Goal: Information Seeking & Learning: Understand process/instructions

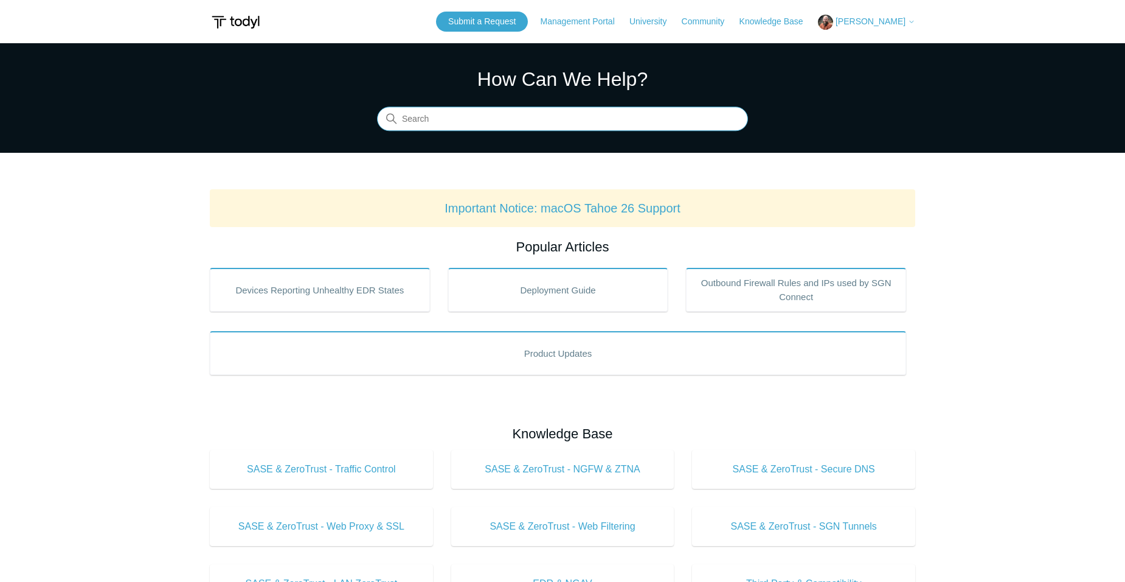
click at [483, 110] on input "Search" at bounding box center [562, 119] width 371 height 24
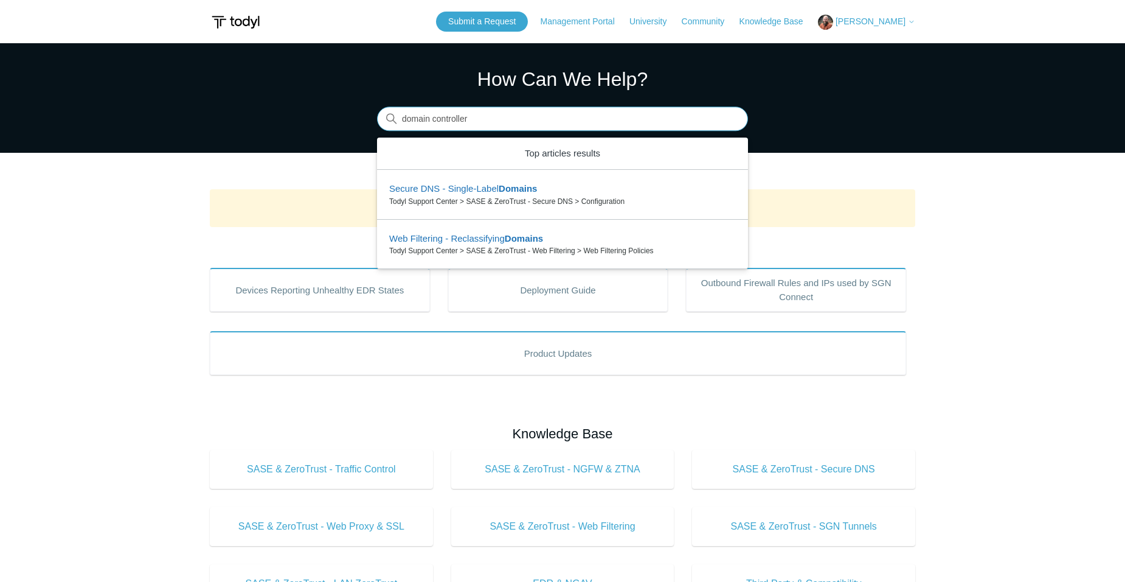
click at [482, 120] on input "domain controller" at bounding box center [562, 119] width 371 height 24
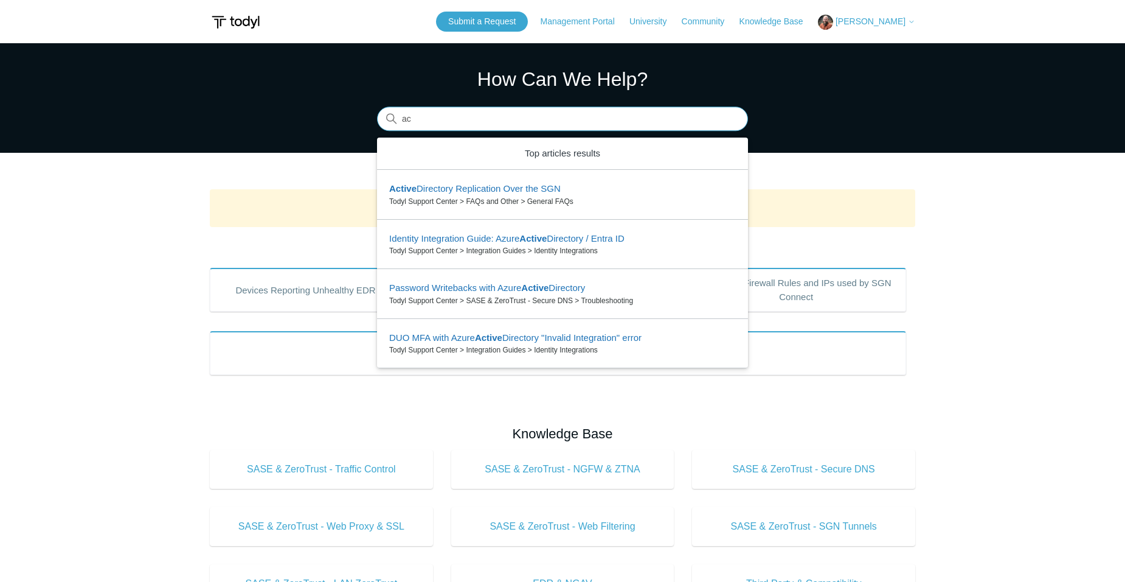
type input "a"
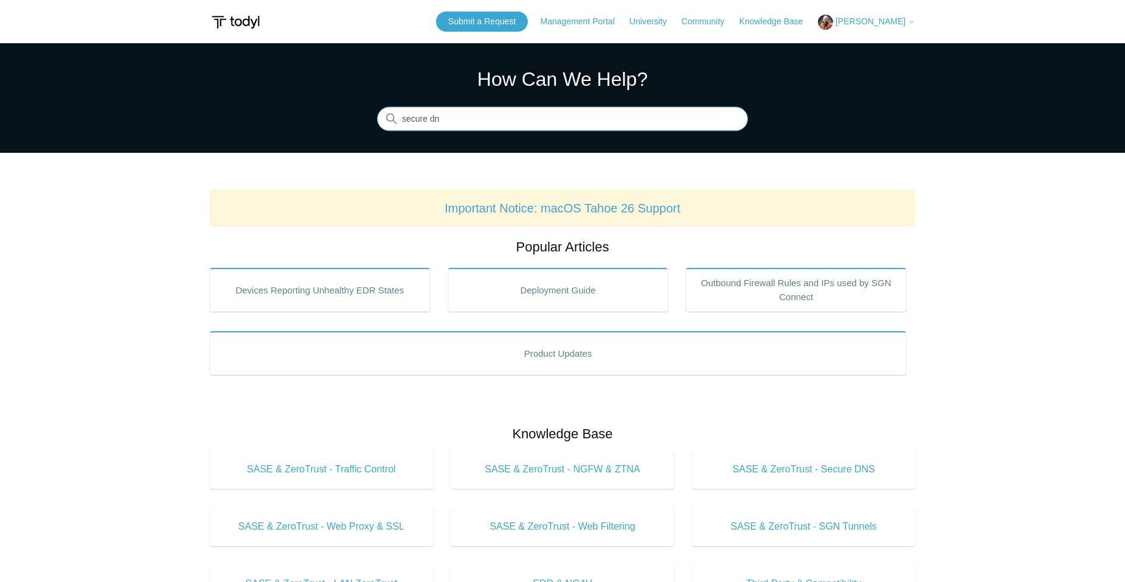
type input "secure dns"
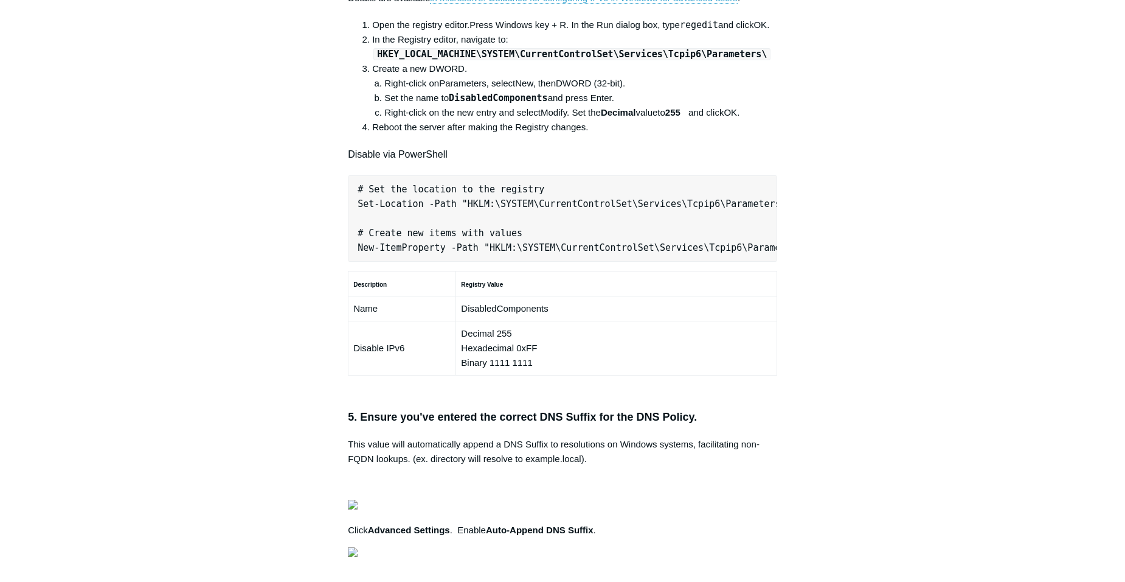
scroll to position [0, 383]
drag, startPoint x: 358, startPoint y: 409, endPoint x: 776, endPoint y: 406, distance: 417.3
drag, startPoint x: 776, startPoint y: 406, endPoint x: 739, endPoint y: 409, distance: 37.2
copy pre "New-NetFirewallRule -DisplayName "Todyl SGN Network" -Direction Inbound -Progra…"
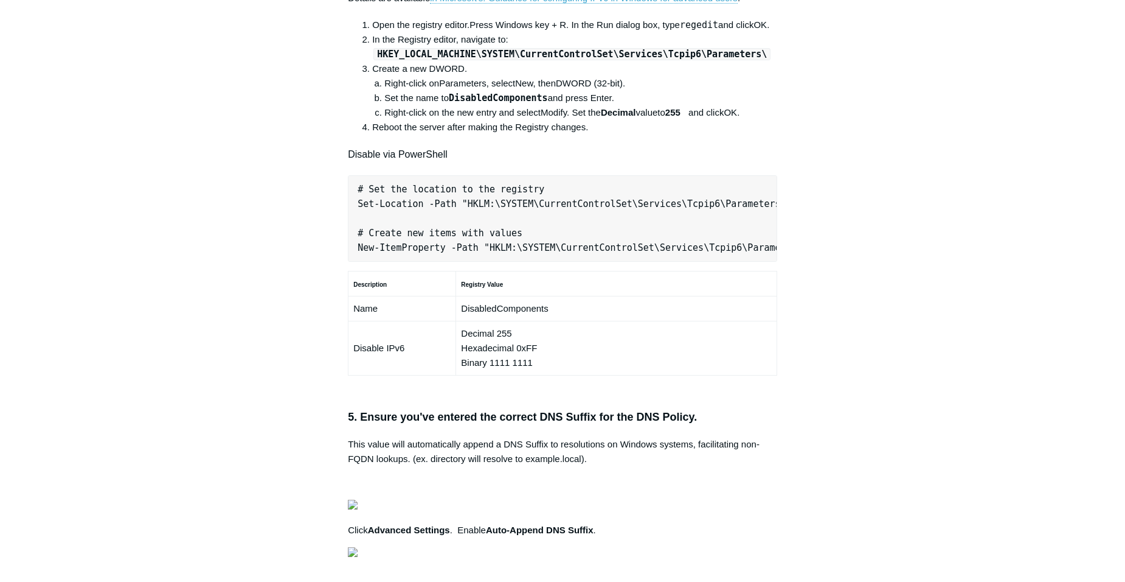
click at [1068, 155] on main "Todyl Support Center SASE & ZeroTrust - Secure DNS Configuration Articles in th…" at bounding box center [562, 256] width 1125 height 1764
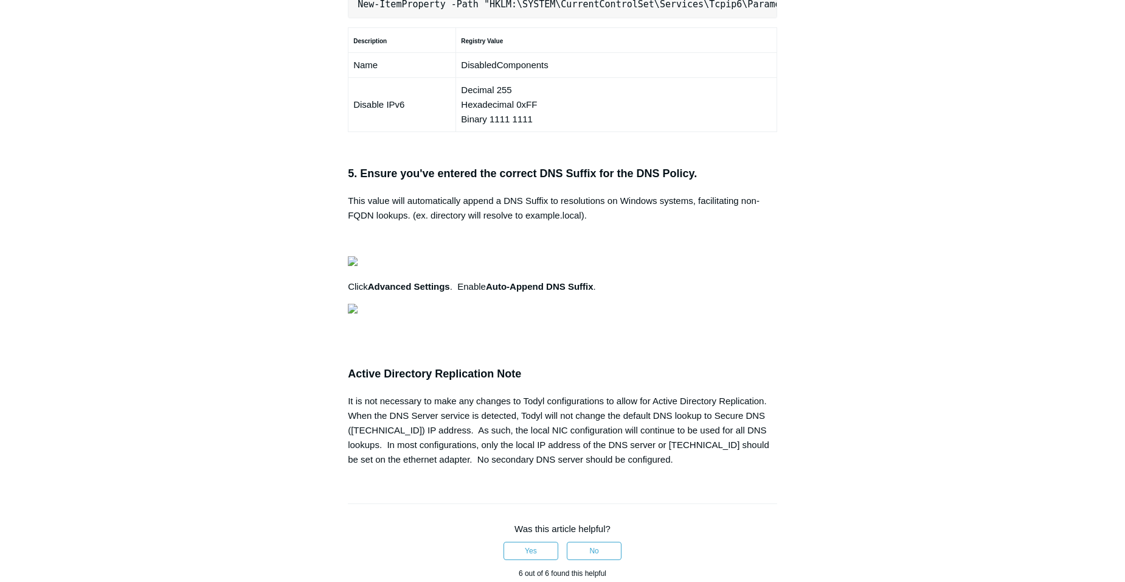
scroll to position [973, 0]
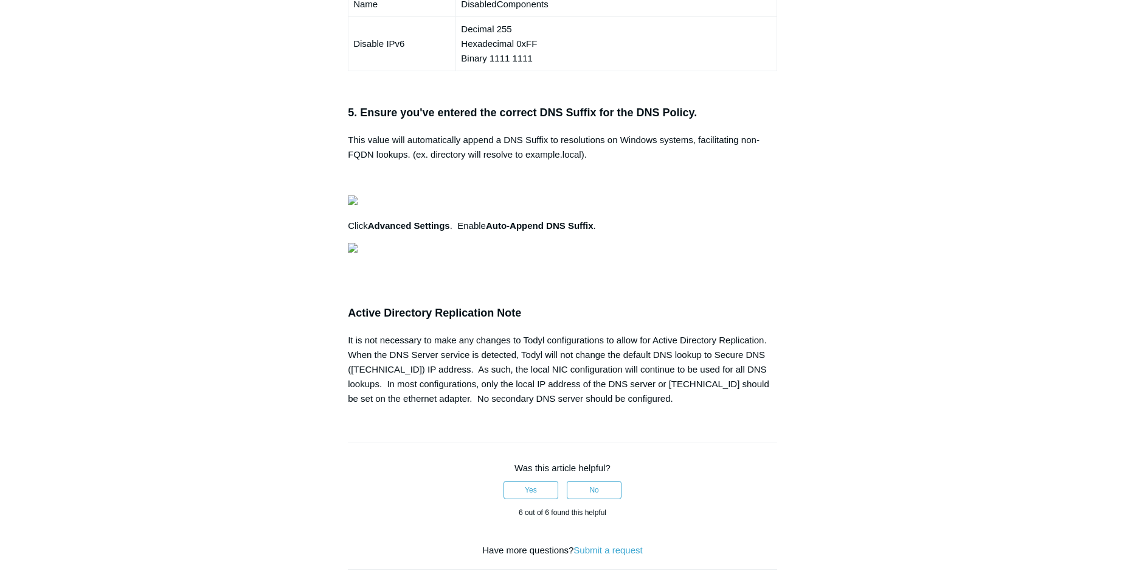
drag, startPoint x: 359, startPoint y: 448, endPoint x: 749, endPoint y: 447, distance: 390.6
drag, startPoint x: 749, startPoint y: 447, endPoint x: 706, endPoint y: 447, distance: 43.2
copy pre "Set-Location -Path "HKLM:\SYSTEM\CurrentControlSet\Services\Tcpip6\Parameters""
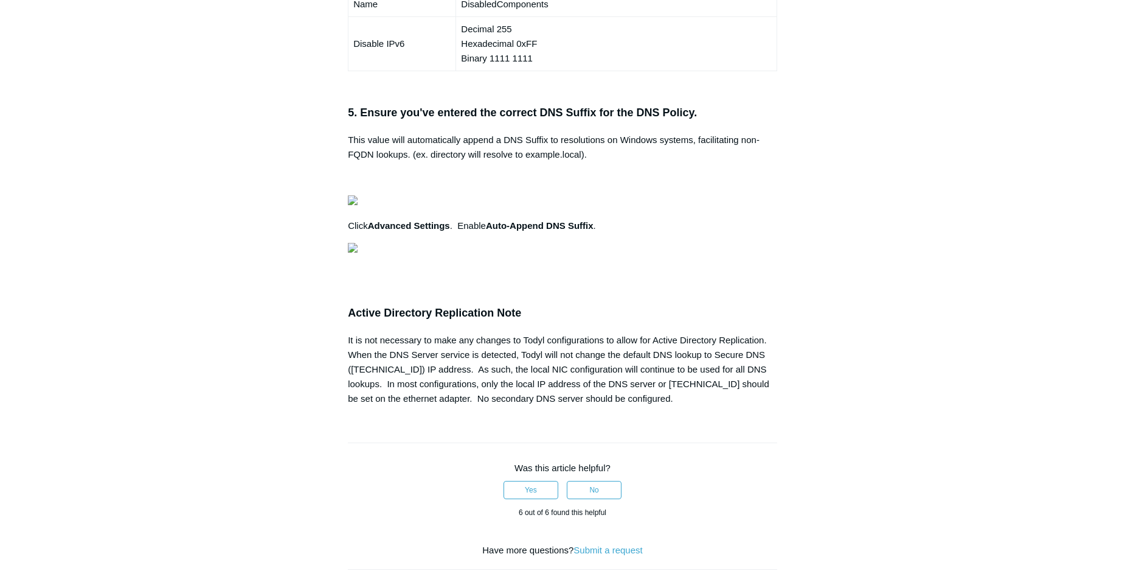
scroll to position [0, 338]
drag, startPoint x: 358, startPoint y: 496, endPoint x: 781, endPoint y: 489, distance: 422.3
copy pre "New-ItemProperty -Path "HKLM:\SYSTEM\CurrentControlSet\Services\Tcpip6\Paramete…"
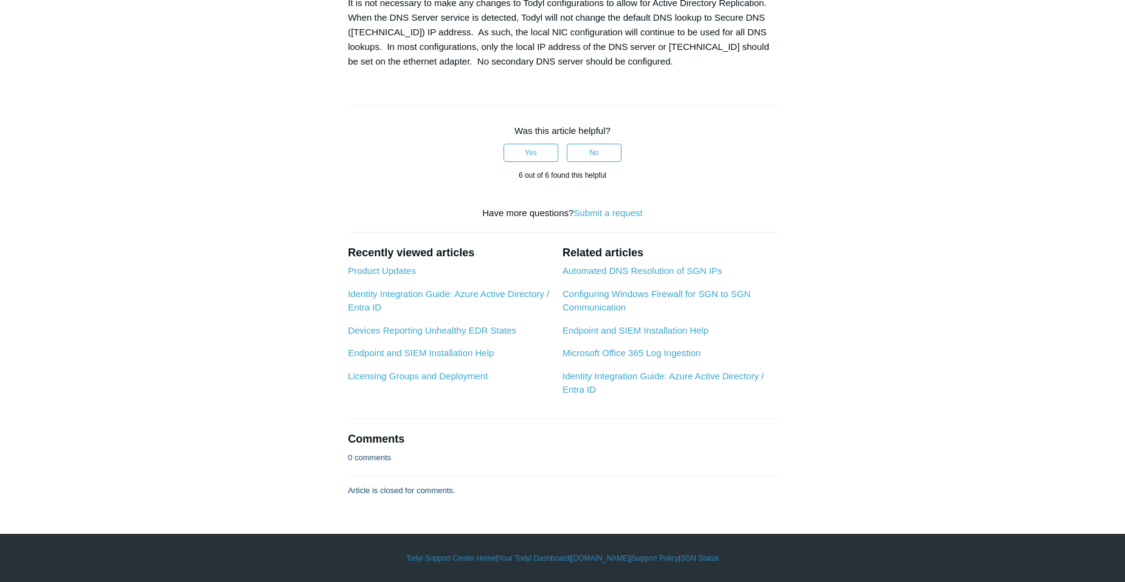
scroll to position [1886, 0]
